Goal: Information Seeking & Learning: Find specific fact

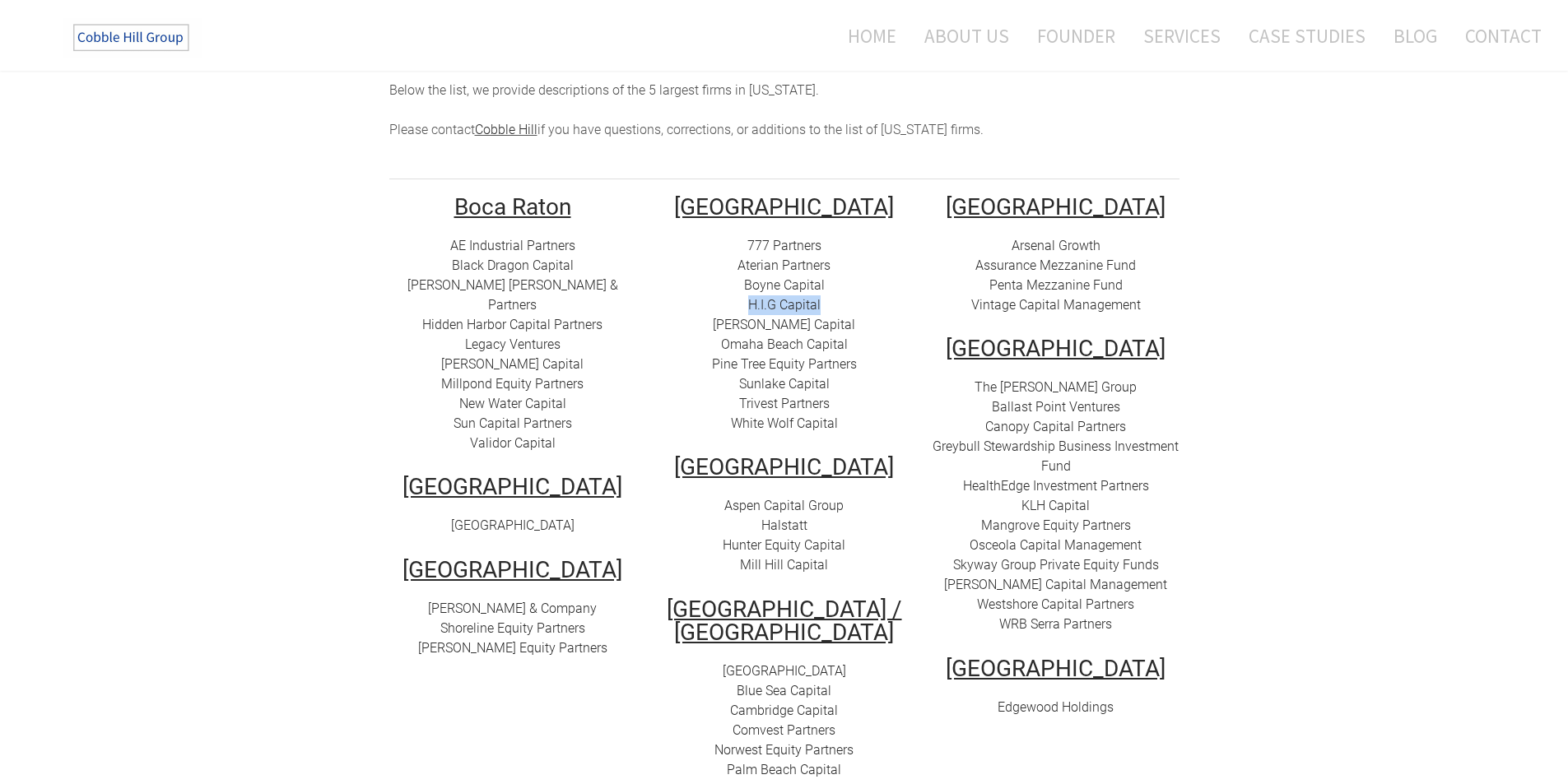
click at [773, 317] on link "[PERSON_NAME] Capital" at bounding box center [784, 325] width 142 height 16
click at [818, 336] on link "Omaha Beach Capital" at bounding box center [784, 344] width 126 height 16
drag, startPoint x: 857, startPoint y: 329, endPoint x: 726, endPoint y: 331, distance: 131.0
click at [726, 331] on div "777 Partners Aterian Partners Boyne Capital H.I.G Capital [PERSON_NAME][GEOGRAP…" at bounding box center [784, 334] width 247 height 198
copy link "Omaha Beach Capital"
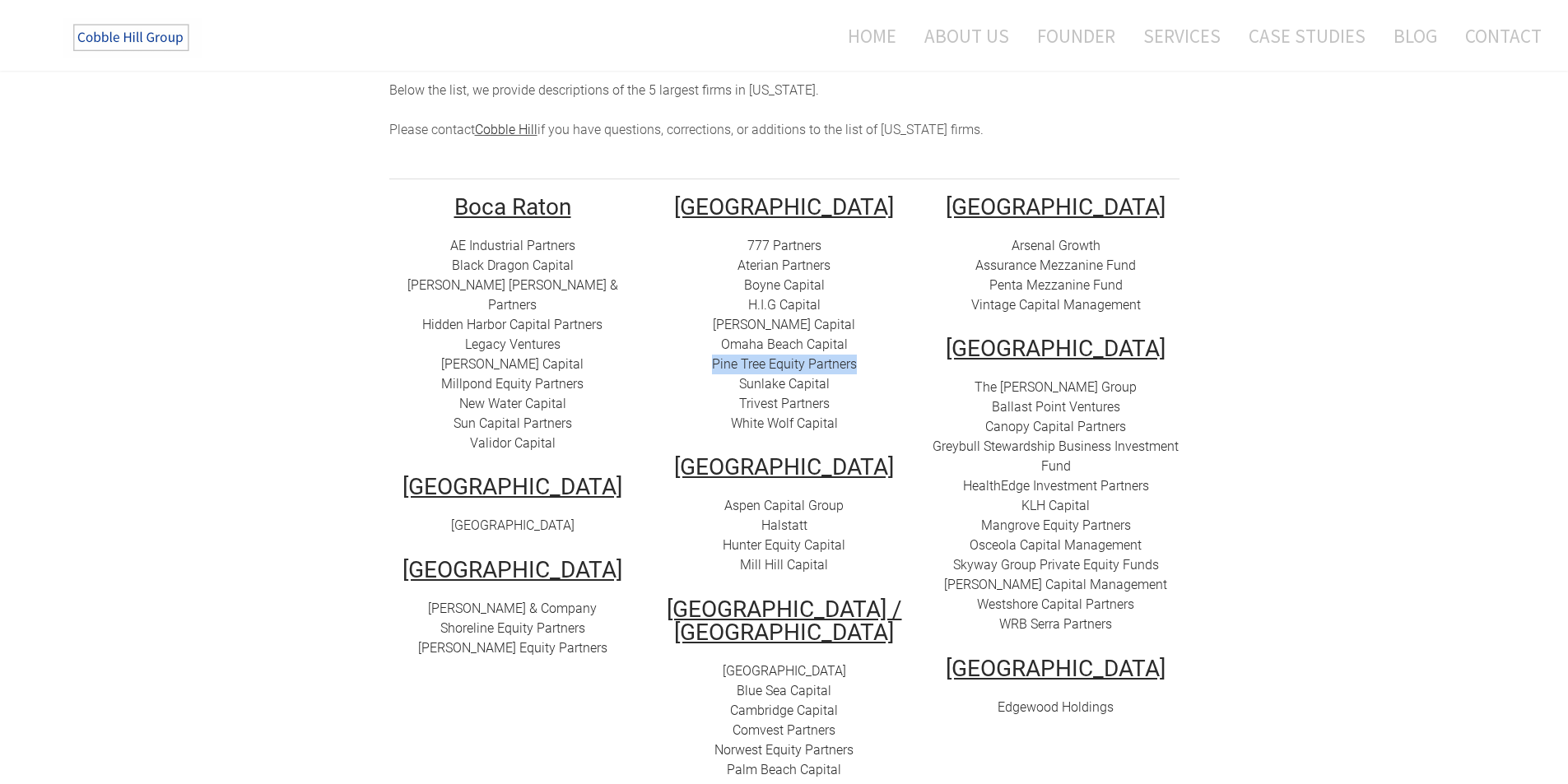
drag, startPoint x: 860, startPoint y: 341, endPoint x: 714, endPoint y: 349, distance: 146.2
click at [714, 349] on div "777 Partners Aterian Partners Boyne Capital H.I.G Capital [PERSON_NAME][GEOGRAP…" at bounding box center [784, 334] width 247 height 198
click at [776, 356] on link "Pine Tree Equity Partners" at bounding box center [784, 364] width 145 height 16
copy link "Pine Tree Equity Partners"
click at [779, 376] on link "Sunlake Capital" at bounding box center [784, 384] width 90 height 16
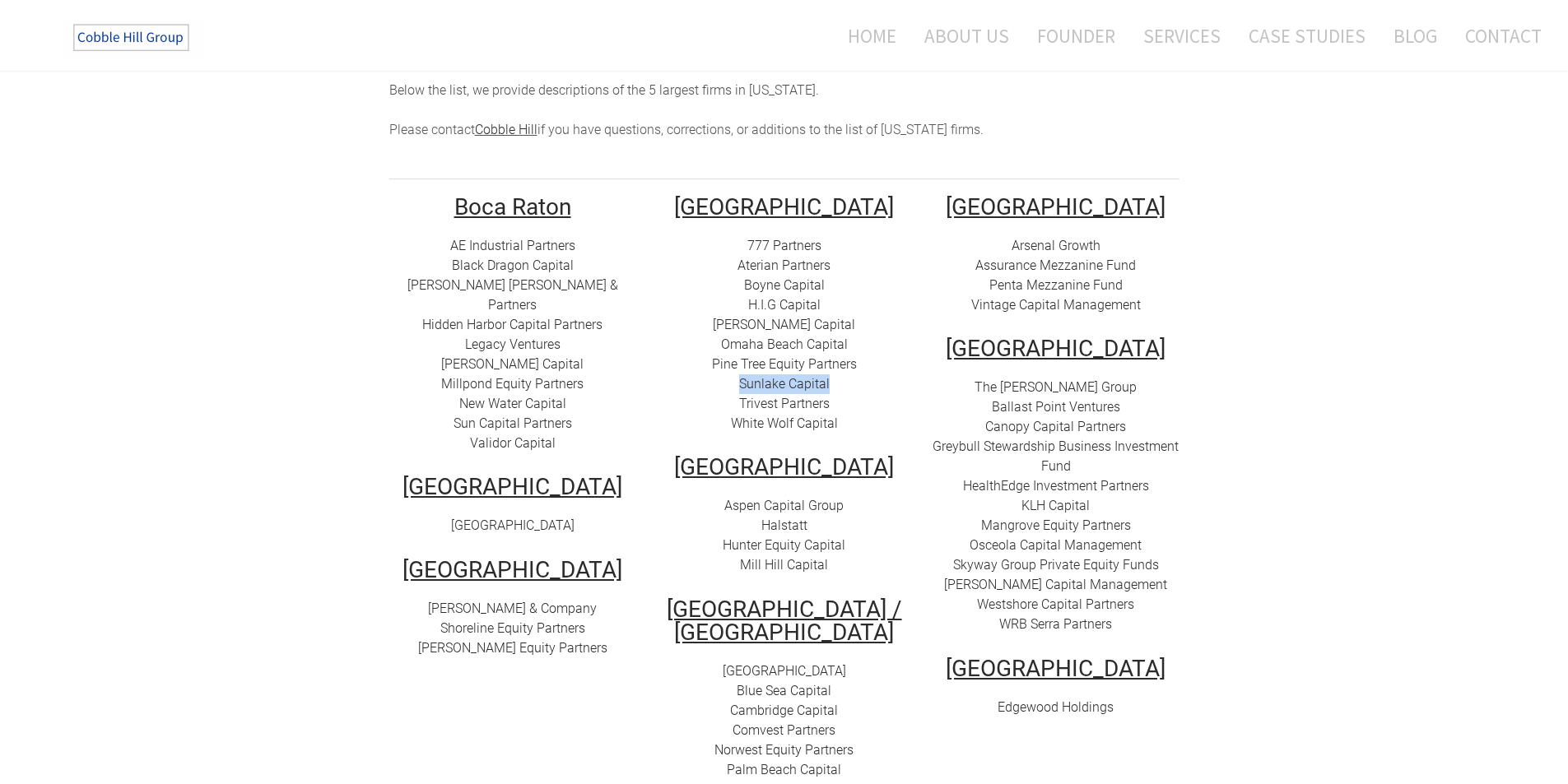
drag, startPoint x: 835, startPoint y: 362, endPoint x: 740, endPoint y: 367, distance: 95.1
click at [740, 367] on div "777 Partners Aterian Partners Boyne Capital H.I.G Capital [PERSON_NAME][GEOGRAP…" at bounding box center [784, 334] width 247 height 198
copy link "Sunlake Capital"
click at [762, 376] on link "Sunlake Capital" at bounding box center [784, 384] width 90 height 16
click at [805, 396] on link "Trivest Partners" at bounding box center [784, 404] width 90 height 16
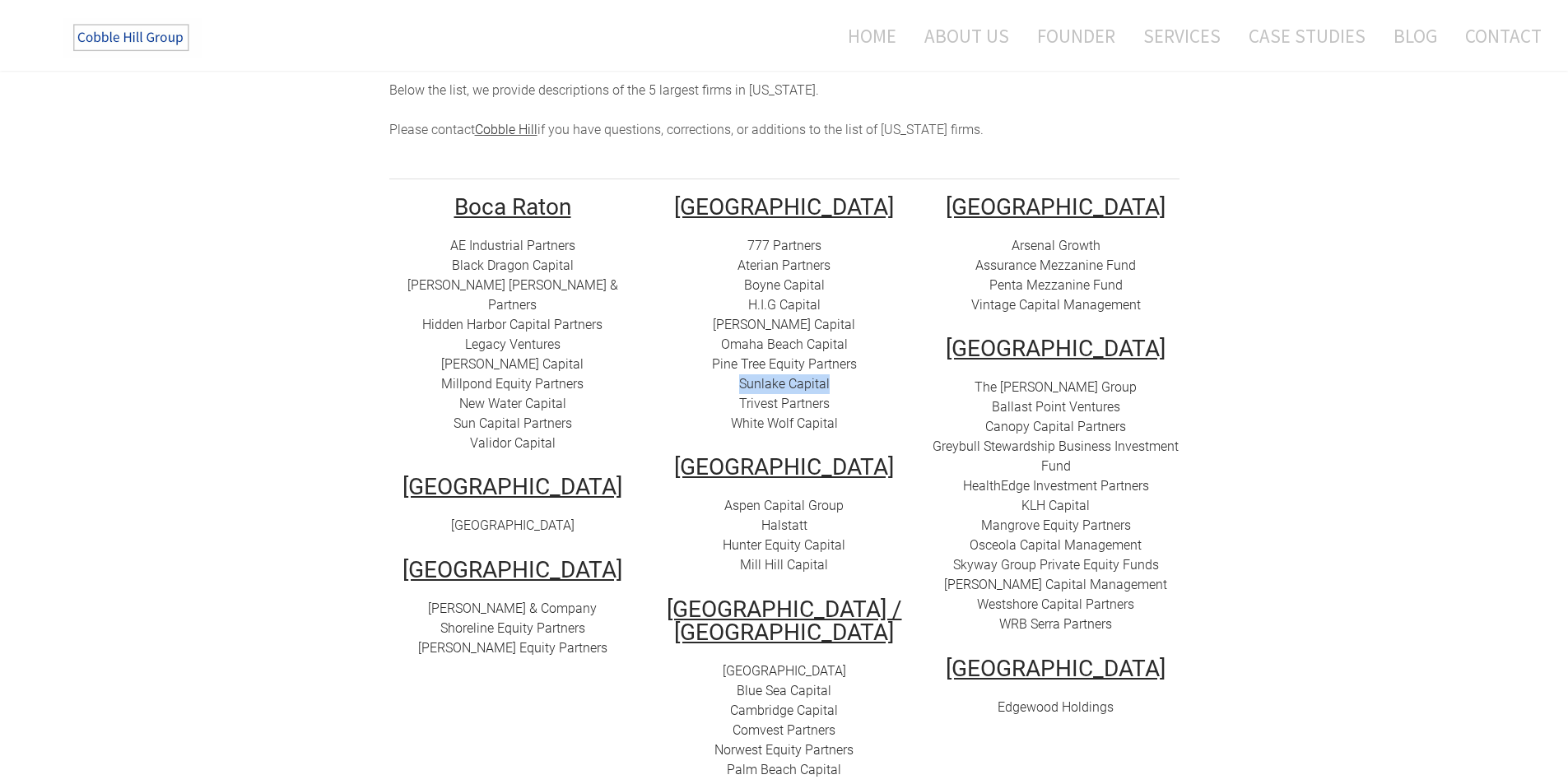
click at [770, 415] on link "White Wolf Capital" at bounding box center [784, 423] width 107 height 16
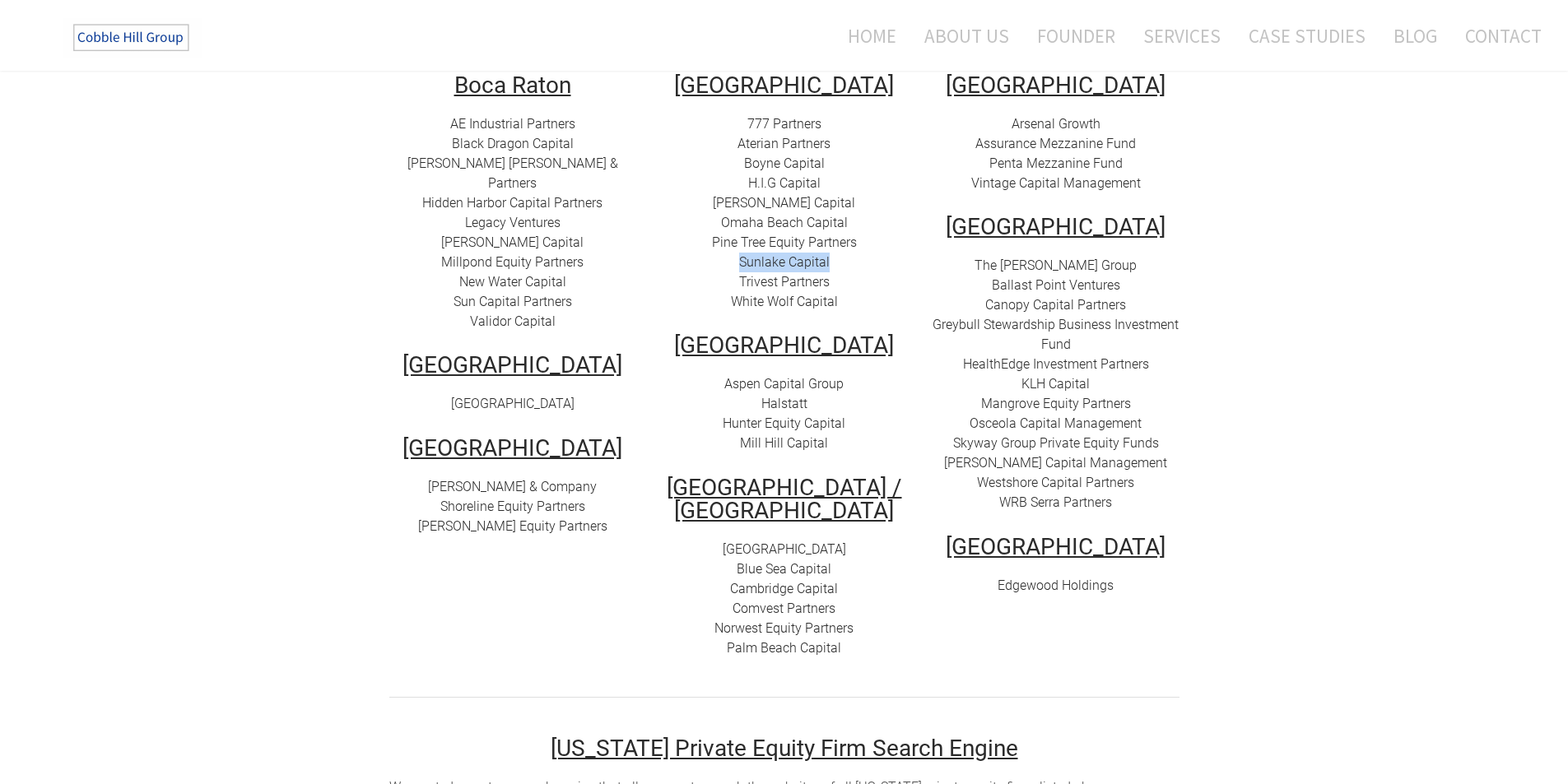
scroll to position [493, 0]
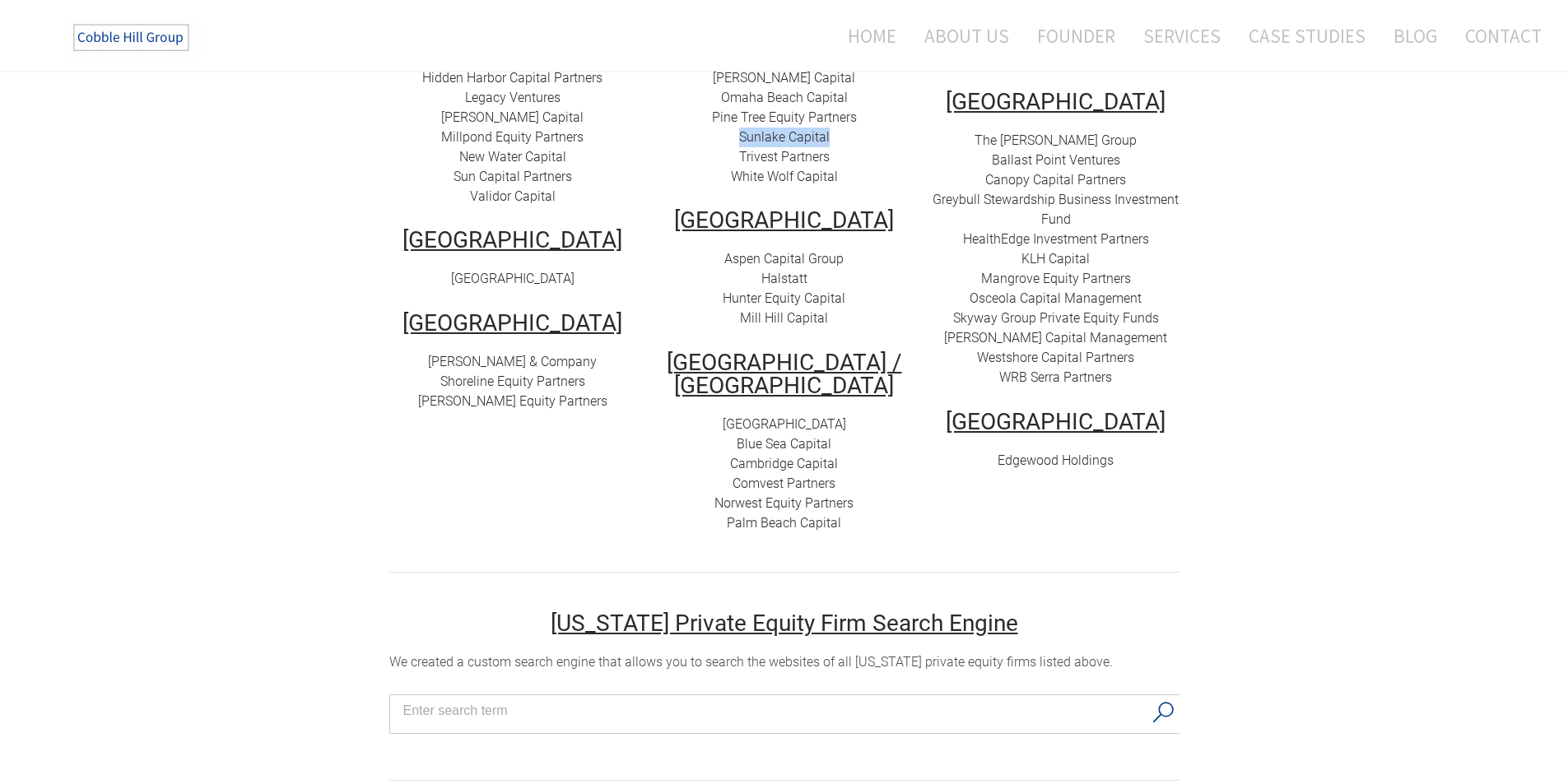
click at [762, 251] on link "Aspen Capital Group" at bounding box center [784, 259] width 119 height 16
drag, startPoint x: 850, startPoint y: 238, endPoint x: 727, endPoint y: 238, distance: 123.0
click at [728, 249] on div "Aspen Capital Group Halstatt Hunter Equity Capital [GEOGRAPHIC_DATA]" at bounding box center [784, 289] width 247 height 79
copy link "Aspen Capital Group"
click at [791, 270] on link "Halstatt" at bounding box center [784, 278] width 46 height 16
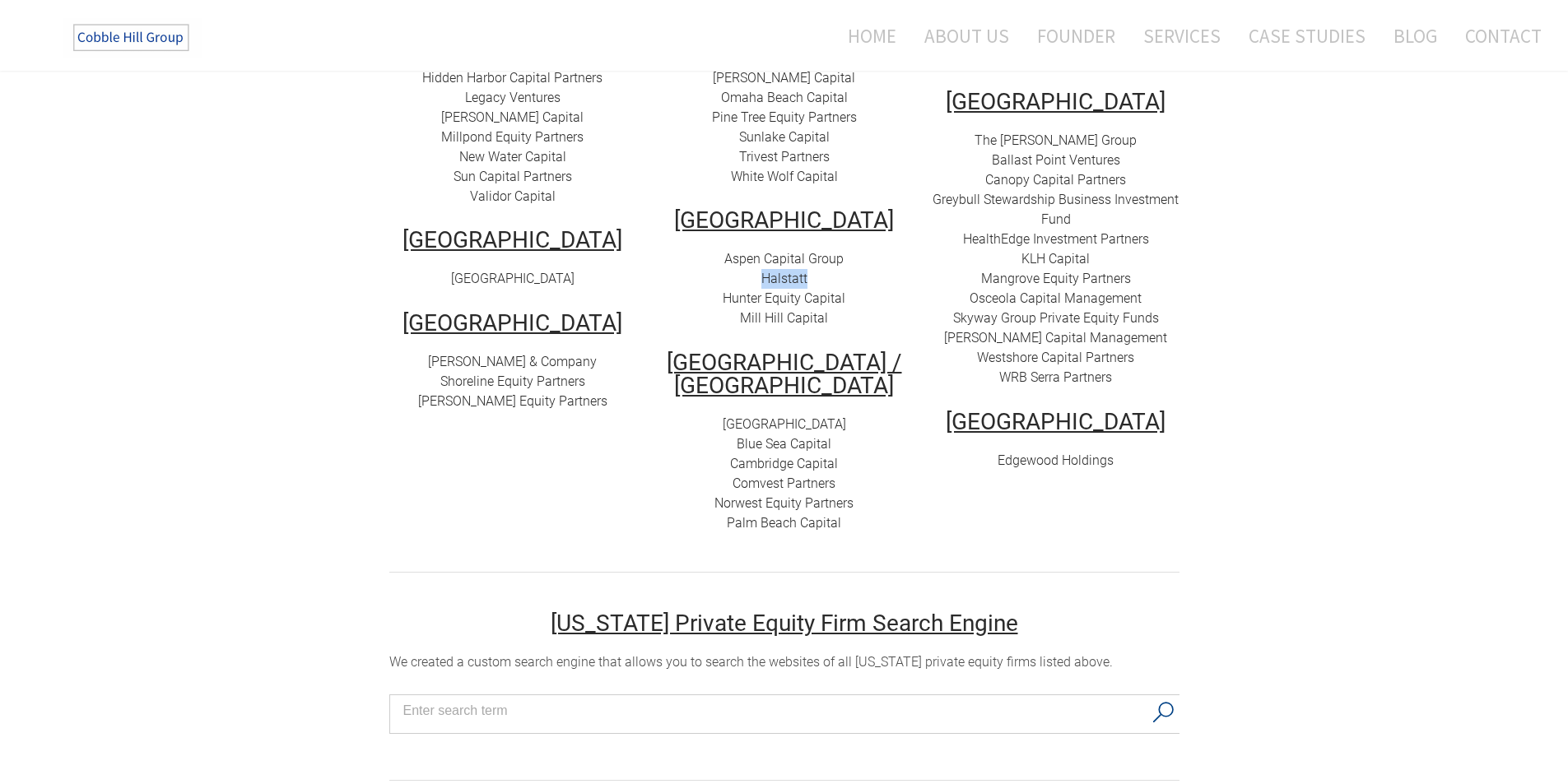
drag, startPoint x: 831, startPoint y: 257, endPoint x: 747, endPoint y: 263, distance: 84.2
click at [747, 263] on div "Aspen Capital Group Halstatt Hunter Equity Capital [GEOGRAPHIC_DATA]" at bounding box center [784, 289] width 247 height 79
copy link "Halstatt"
click at [794, 291] on link "Hunter Equity Capital" at bounding box center [784, 298] width 123 height 16
drag, startPoint x: 855, startPoint y: 277, endPoint x: 721, endPoint y: 276, distance: 134.0
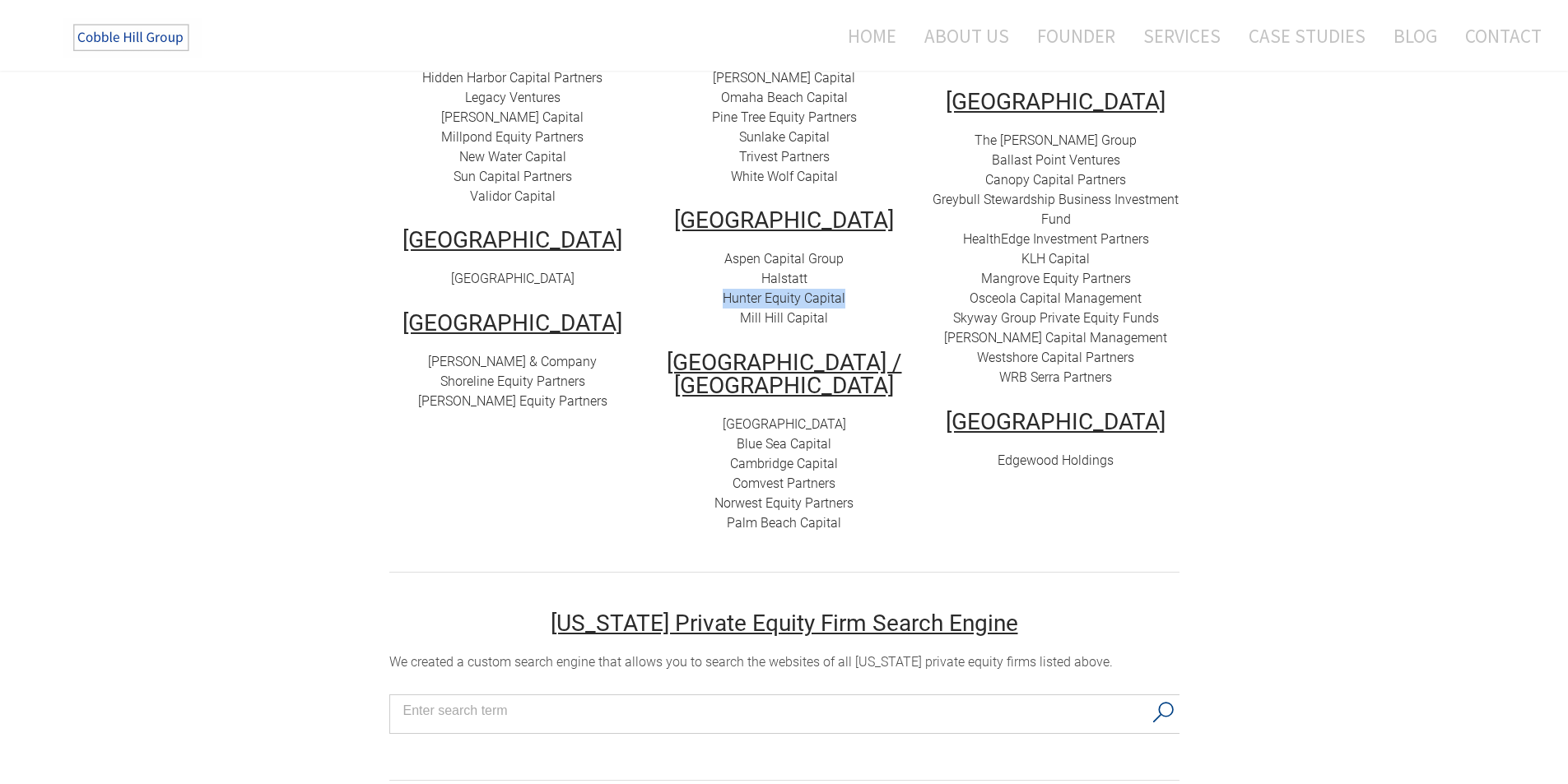
click at [721, 276] on div "Aspen Capital Group Halstatt Hunter Equity Capital [GEOGRAPHIC_DATA]" at bounding box center [784, 289] width 247 height 79
copy link "Hunter Equity Capital"
drag, startPoint x: 833, startPoint y: 297, endPoint x: 741, endPoint y: 302, distance: 92.1
click at [741, 302] on div "Aspen Capital Group Halstatt Hunter Equity Capital [GEOGRAPHIC_DATA]" at bounding box center [784, 289] width 247 height 79
click at [777, 310] on link "Mill Hill Capital" at bounding box center [784, 318] width 88 height 16
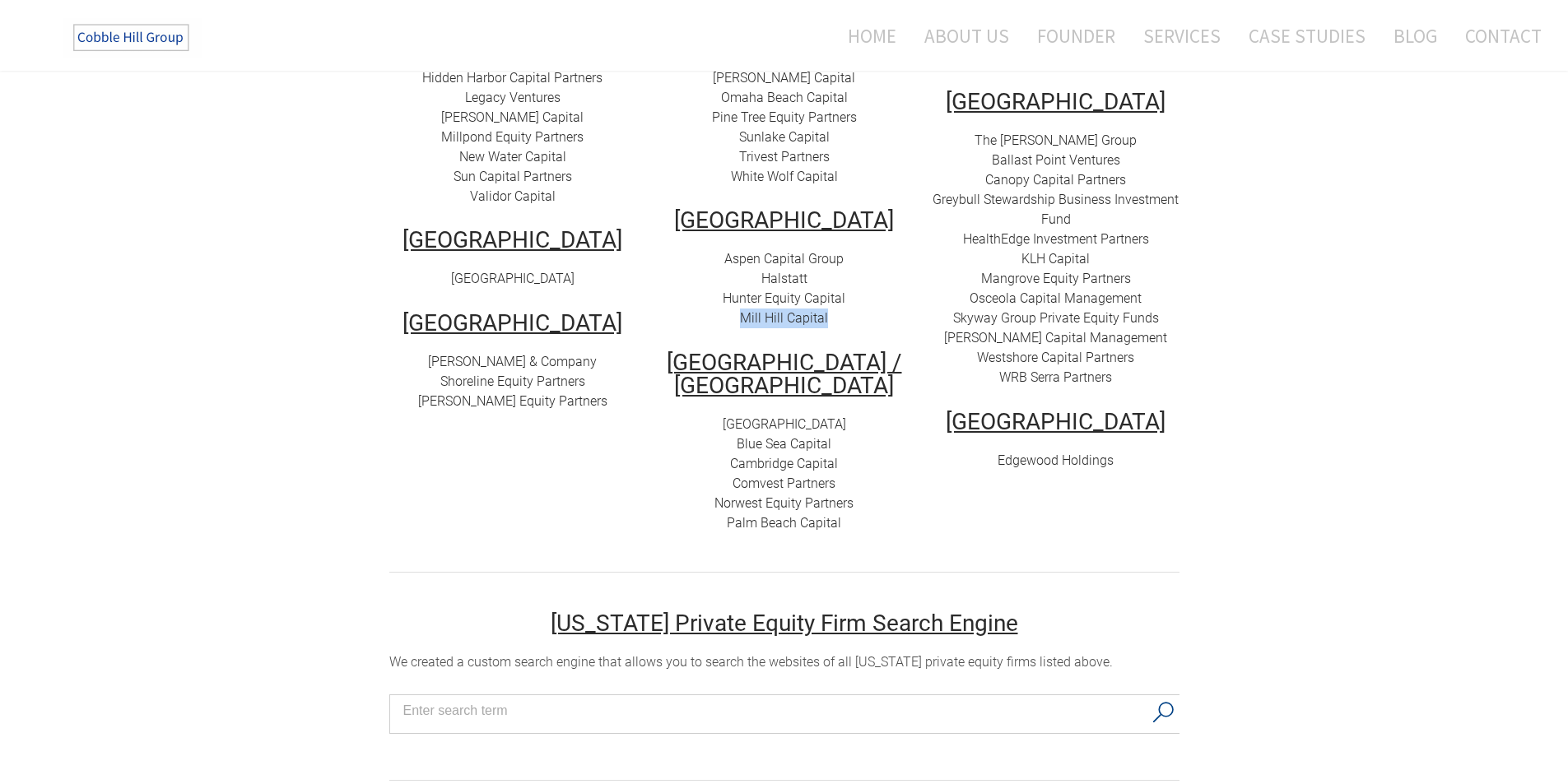
copy link "Mill Hill Capital"
click at [912, 464] on td "[GEOGRAPHIC_DATA] 777 Partners Aterian Partners Boyne Capital H.I.G Capital [PE…" at bounding box center [784, 252] width 271 height 607
drag, startPoint x: 855, startPoint y: 399, endPoint x: 719, endPoint y: 397, distance: 136.0
click at [712, 414] on div "Atlantic Street Capital Blue Sea Capital Cambridge Capital C omvest Partners No…" at bounding box center [784, 473] width 247 height 119
copy link "[GEOGRAPHIC_DATA]"
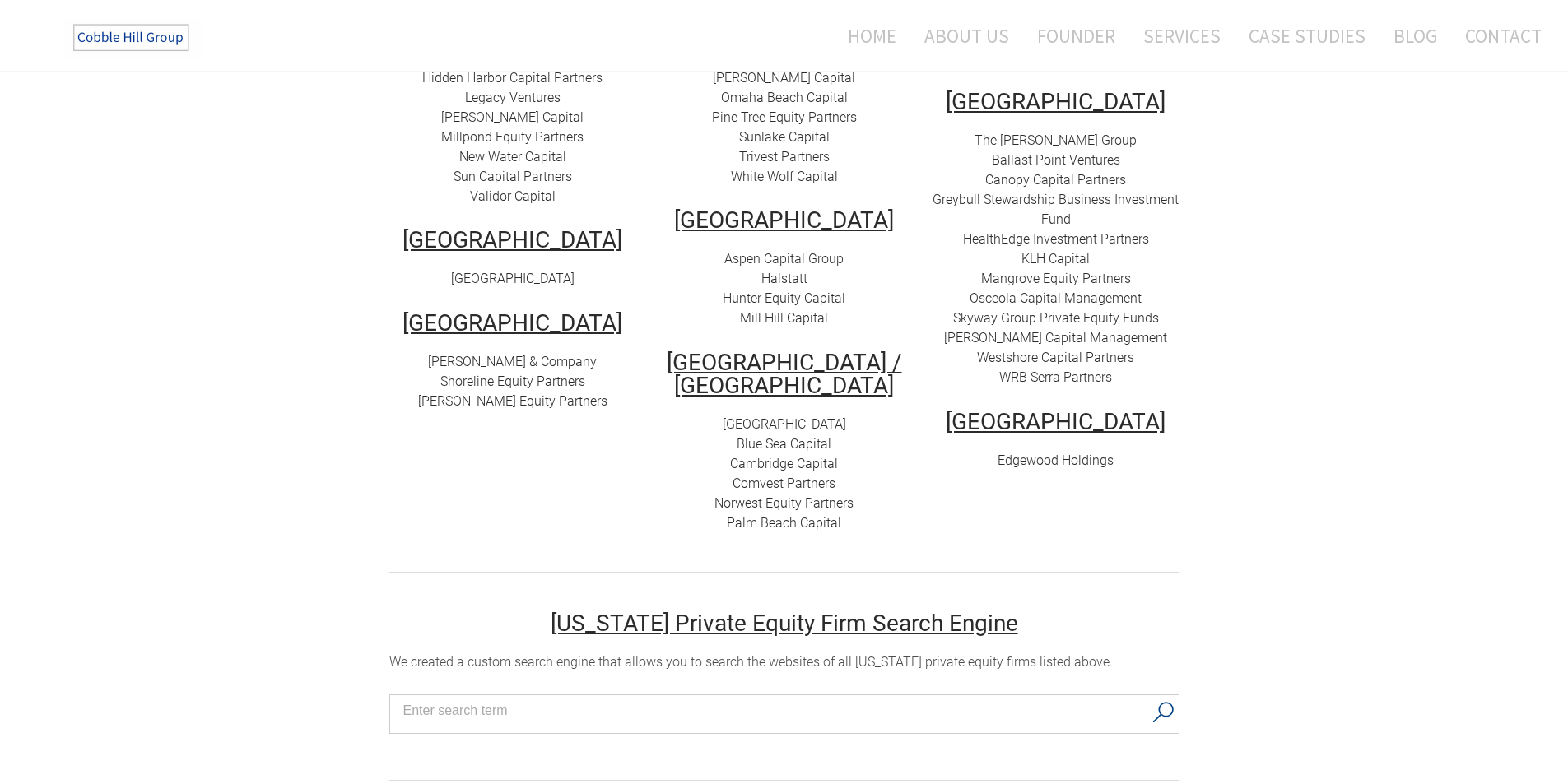
click at [788, 416] on link "[GEOGRAPHIC_DATA]" at bounding box center [784, 424] width 124 height 16
click at [795, 416] on link "[GEOGRAPHIC_DATA]" at bounding box center [784, 424] width 124 height 16
click at [781, 436] on link "Blue Sea Capital" at bounding box center [784, 444] width 95 height 16
drag, startPoint x: 848, startPoint y: 422, endPoint x: 739, endPoint y: 422, distance: 109.0
click at [727, 422] on div "Atlantic Street Capital Blue Sea Capital Cambridge Capital C omvest Partners No…" at bounding box center [784, 473] width 247 height 119
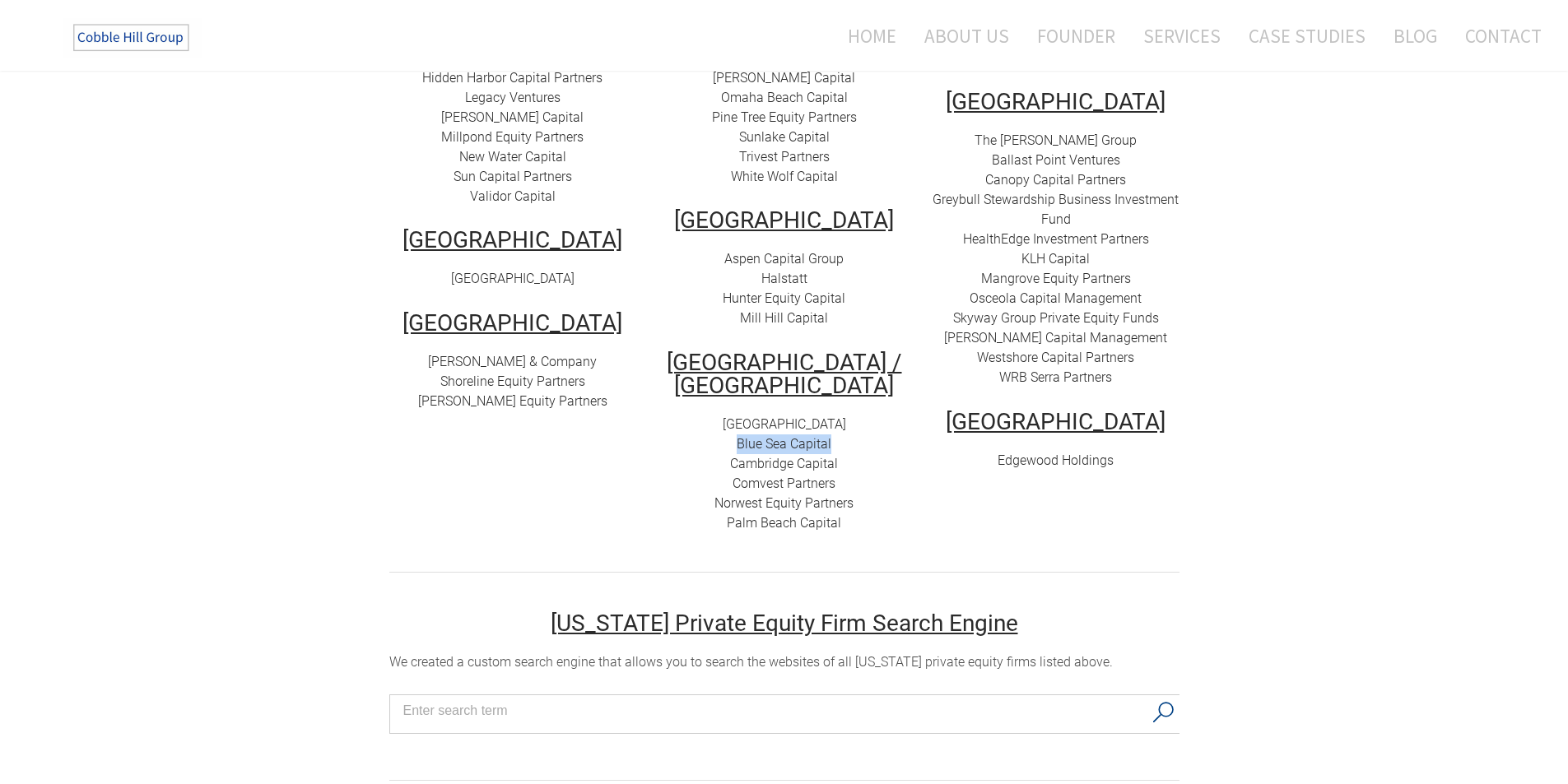
copy link "Blue Sea Capital"
click at [792, 456] on link "Cambridge Capital" at bounding box center [784, 464] width 108 height 16
drag, startPoint x: 840, startPoint y: 441, endPoint x: 739, endPoint y: 437, distance: 101.1
click at [731, 442] on div "Atlantic Street Capital Blue Sea Capital Cambridge Capital C omvest Partners No…" at bounding box center [784, 473] width 247 height 119
copy link "Cambridge Capital"
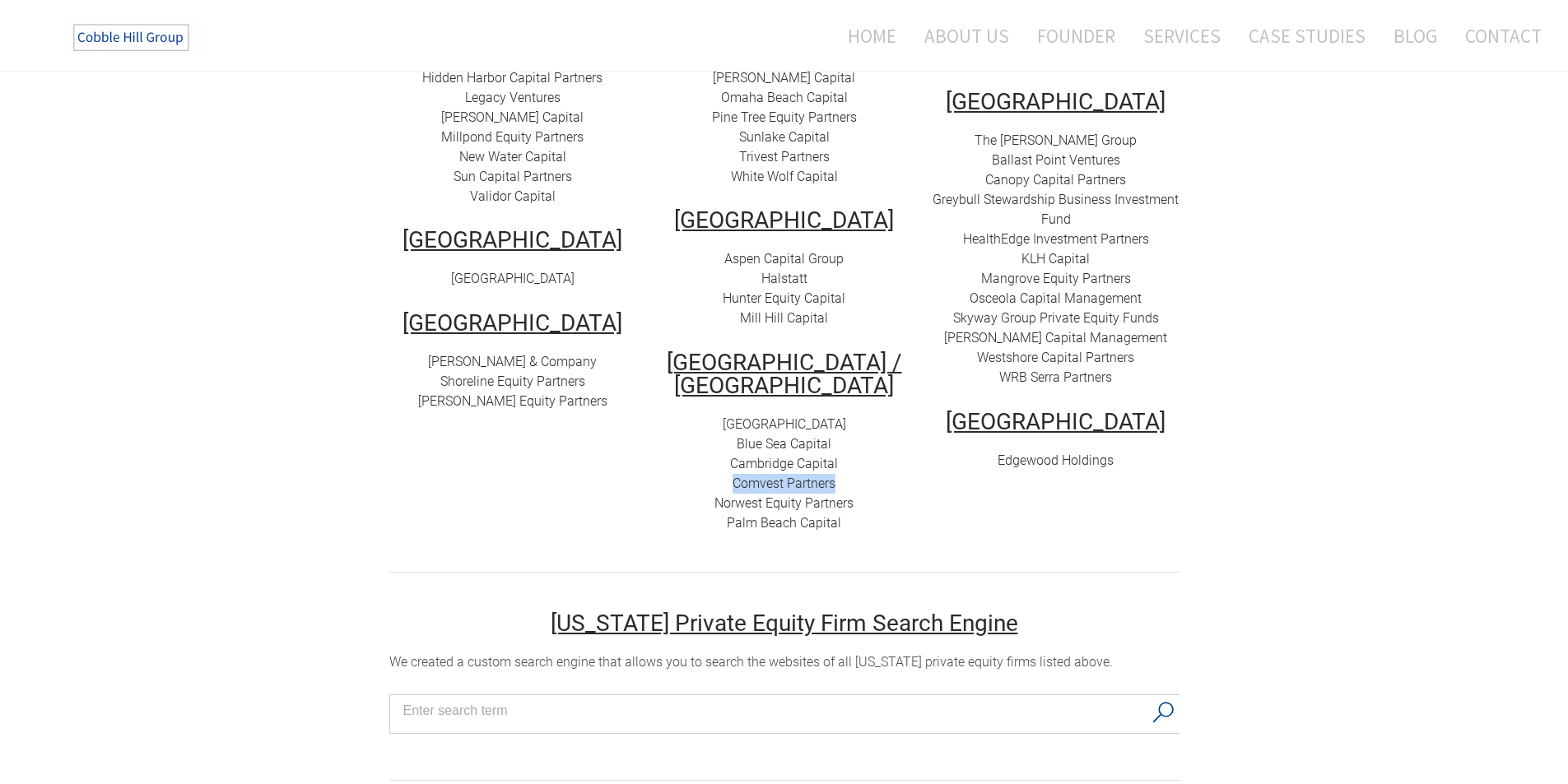
drag, startPoint x: 842, startPoint y: 462, endPoint x: 728, endPoint y: 464, distance: 114.0
click at [728, 464] on div "Atlantic Street Capital Blue Sea Capital Cambridge Capital C omvest Partners No…" at bounding box center [784, 473] width 247 height 119
click at [792, 476] on link "C omvest Partners" at bounding box center [784, 484] width 103 height 16
drag, startPoint x: 857, startPoint y: 481, endPoint x: 705, endPoint y: 474, distance: 152.2
click at [705, 476] on div "Atlantic Street Capital Blue Sea Capital Cambridge Capital C omvest Partners No…" at bounding box center [784, 473] width 247 height 119
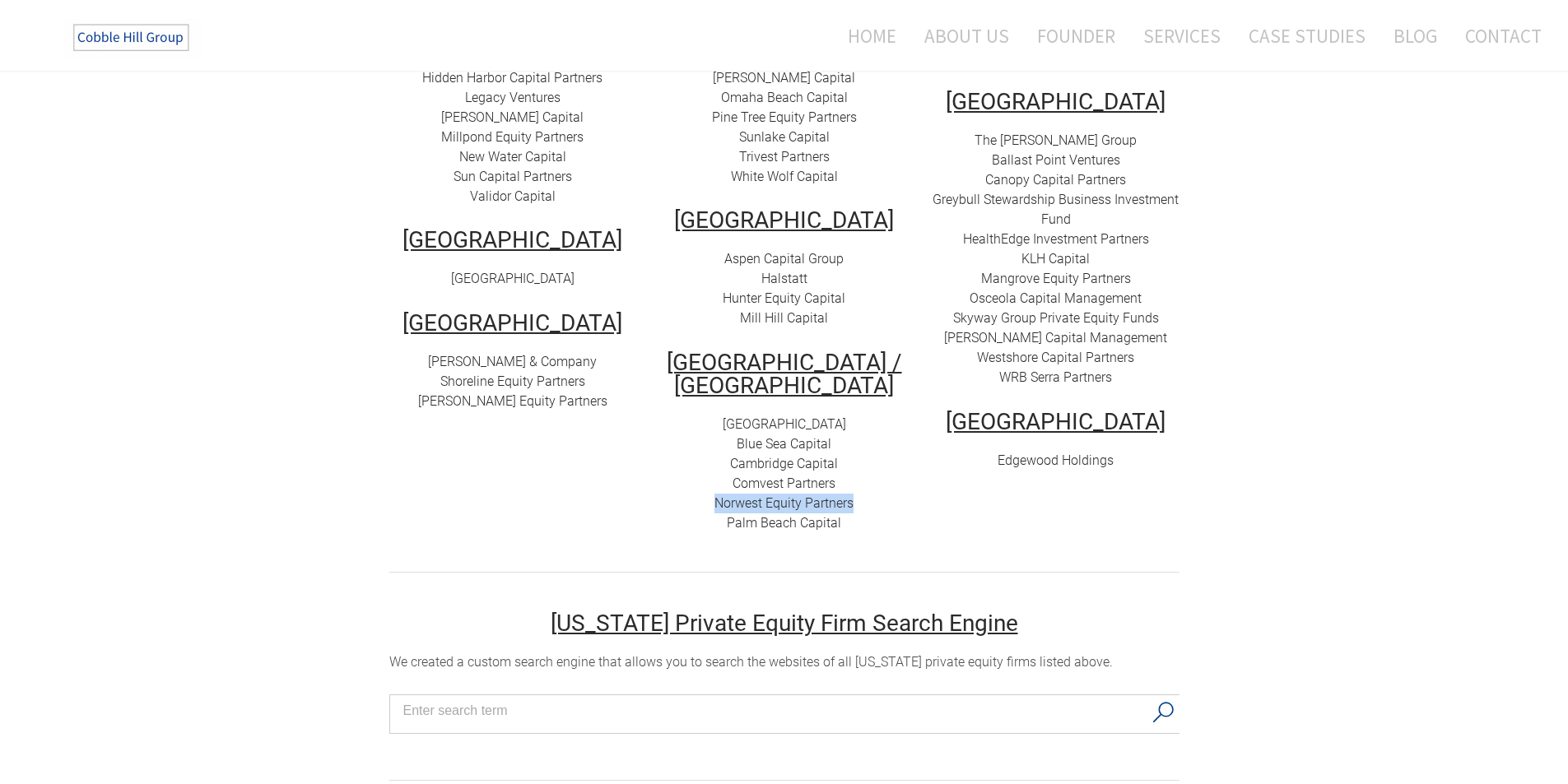
click at [784, 495] on link "Norwest Equity Partners" at bounding box center [784, 503] width 139 height 16
drag, startPoint x: 853, startPoint y: 502, endPoint x: 722, endPoint y: 505, distance: 131.0
click at [722, 505] on div "Atlantic Street Capital Blue Sea Capital Cambridge Capital C omvest Partners No…" at bounding box center [784, 473] width 247 height 119
click at [792, 515] on link "Palm Beach Capital" at bounding box center [784, 523] width 114 height 16
